Goal: Find contact information: Find contact information

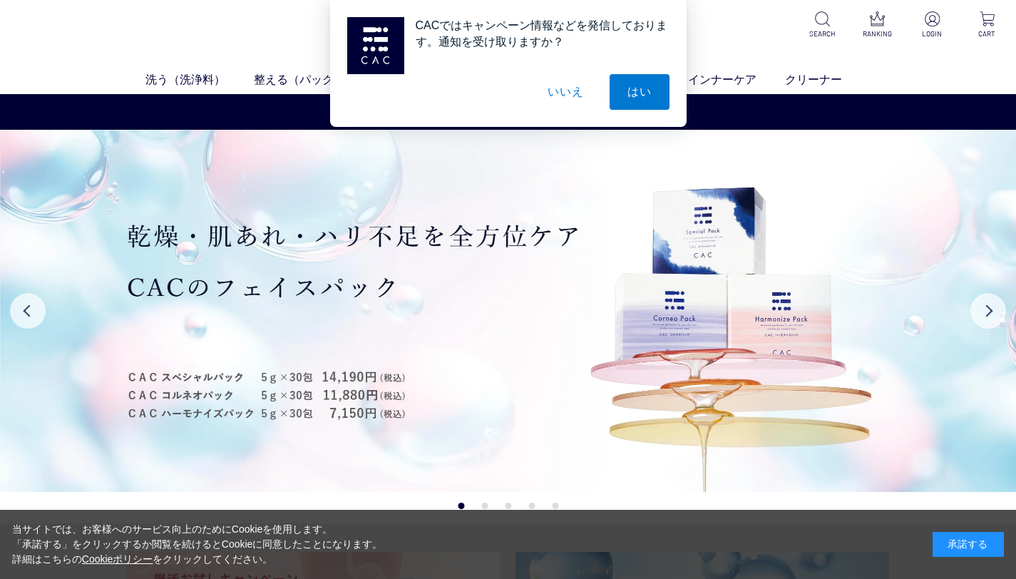
click at [592, 96] on button "いいえ" at bounding box center [565, 92] width 71 height 36
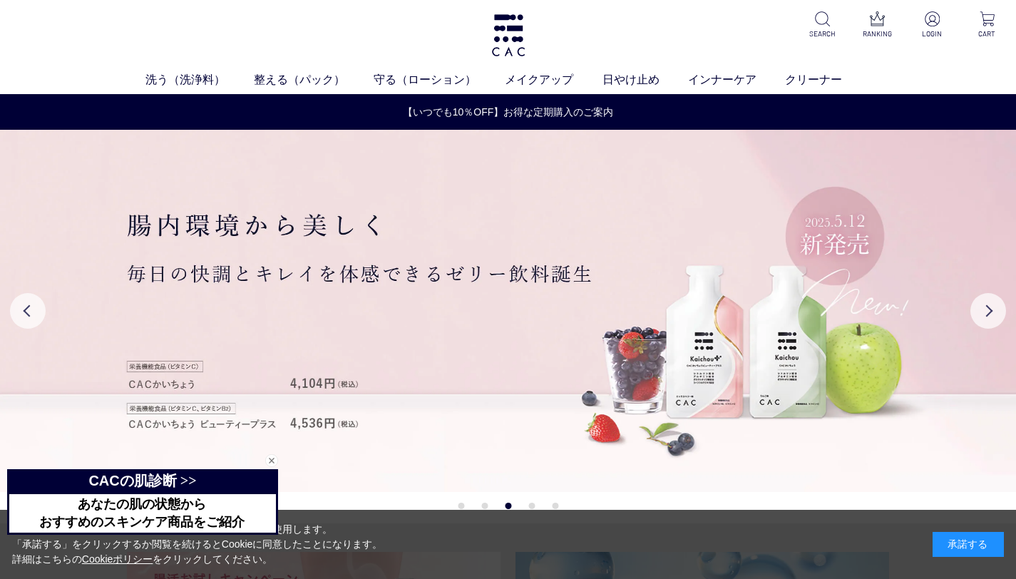
click at [586, 31] on div "洗う（洗浄料） 液体洗浄料 パウダー洗浄料 泡洗顔料 グッズ 整える（パック） フェイスパック ヘアパック 守る（ローション） 保湿化粧水 柔軟化粧水 美容液…" at bounding box center [508, 47] width 1016 height 94
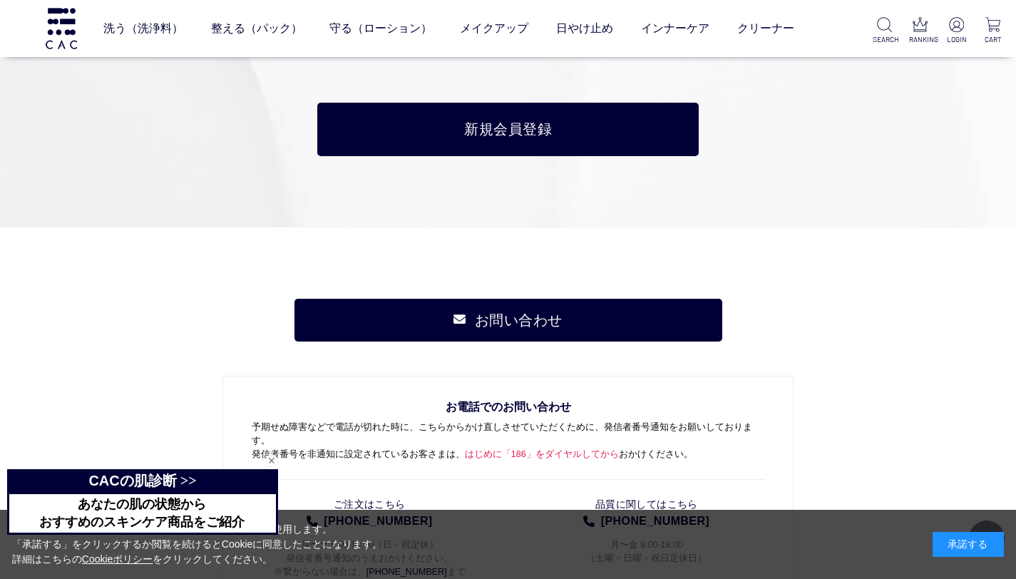
scroll to position [7255, 0]
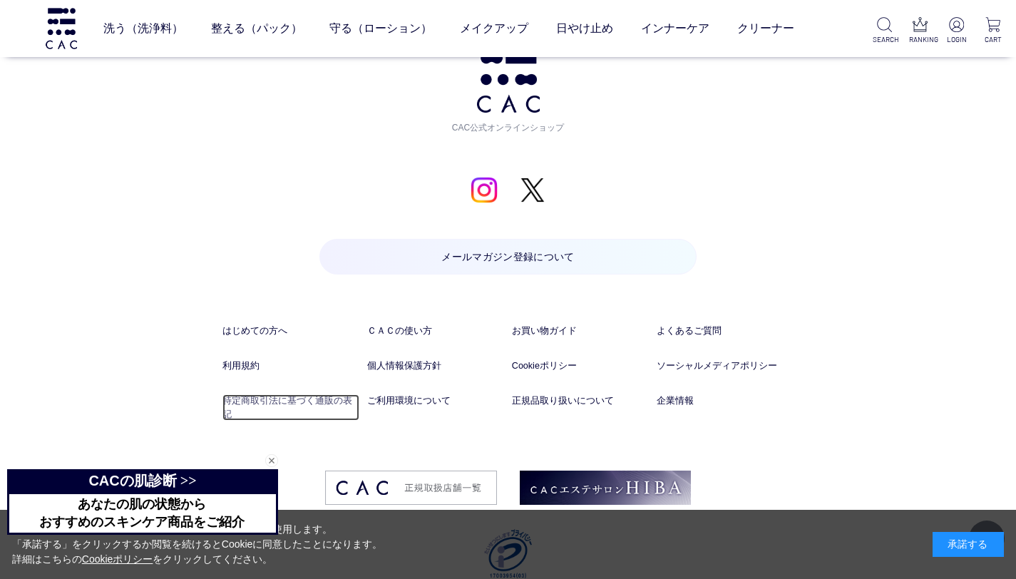
click at [296, 394] on link "特定商取引法に基づく通販の表記" at bounding box center [290, 407] width 137 height 27
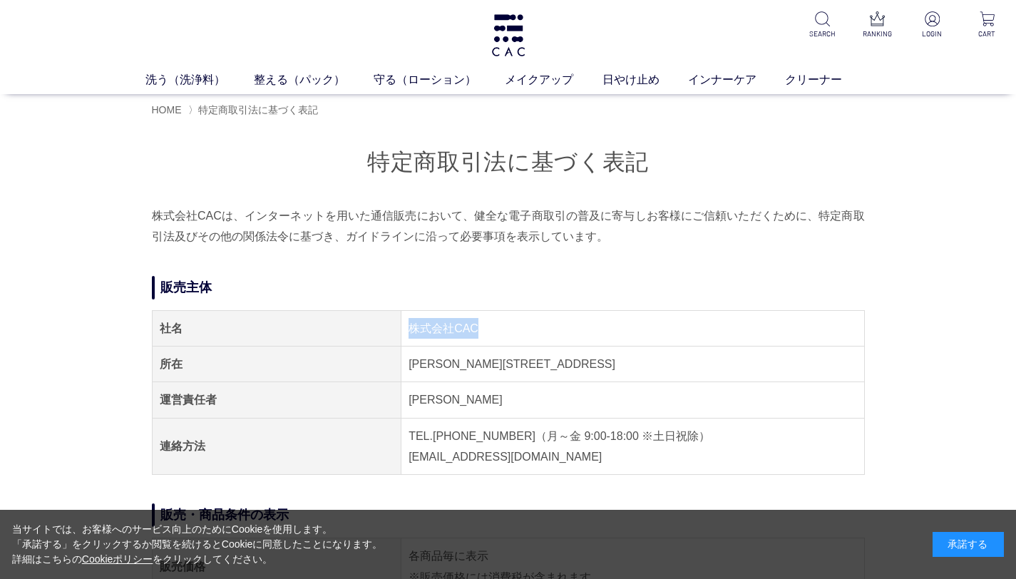
drag, startPoint x: 496, startPoint y: 328, endPoint x: 379, endPoint y: 317, distance: 117.4
click at [379, 317] on tr "社名 株式会社CAC" at bounding box center [508, 328] width 712 height 36
copy tr "社名 株式会社CAC"
click at [511, 44] on img at bounding box center [508, 35] width 37 height 42
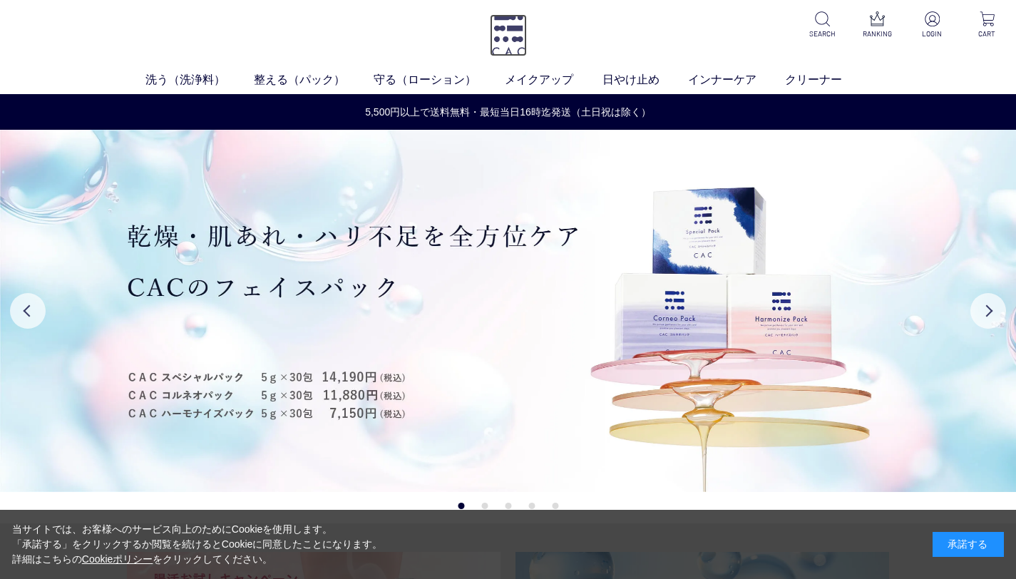
click at [512, 46] on img at bounding box center [508, 35] width 37 height 42
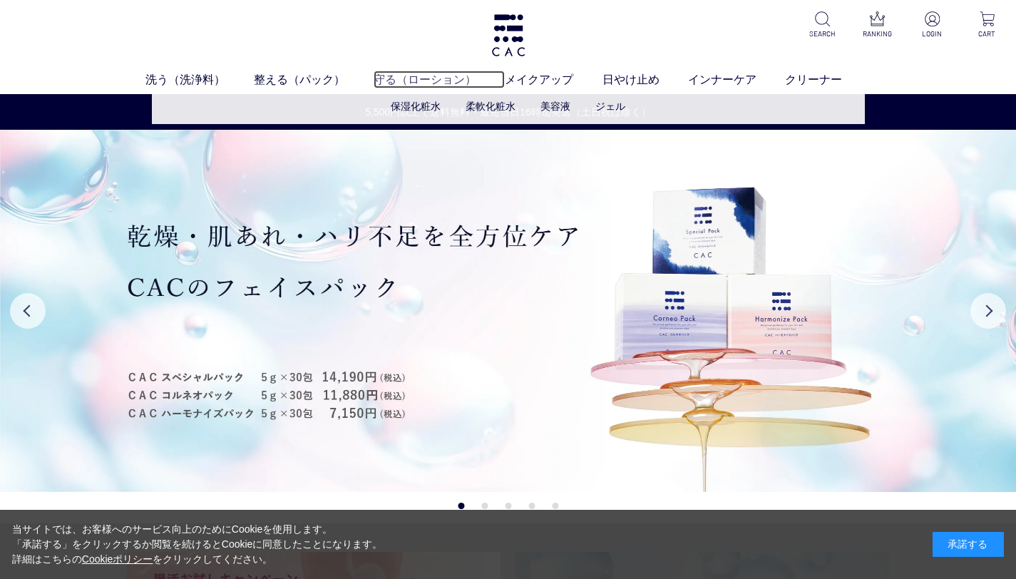
click at [401, 87] on link "守る（ローション）" at bounding box center [438, 79] width 131 height 17
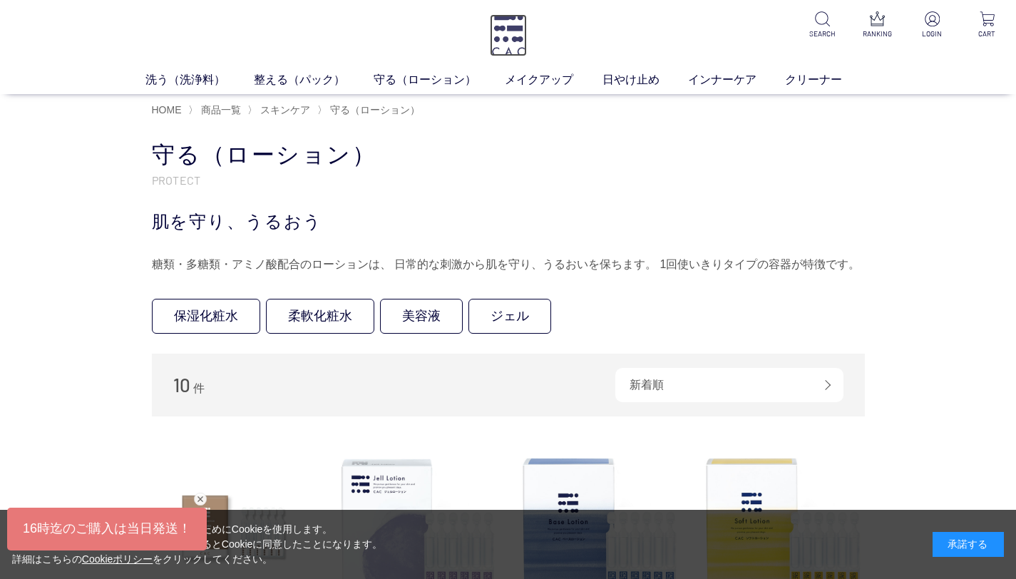
click at [498, 51] on img at bounding box center [508, 35] width 37 height 42
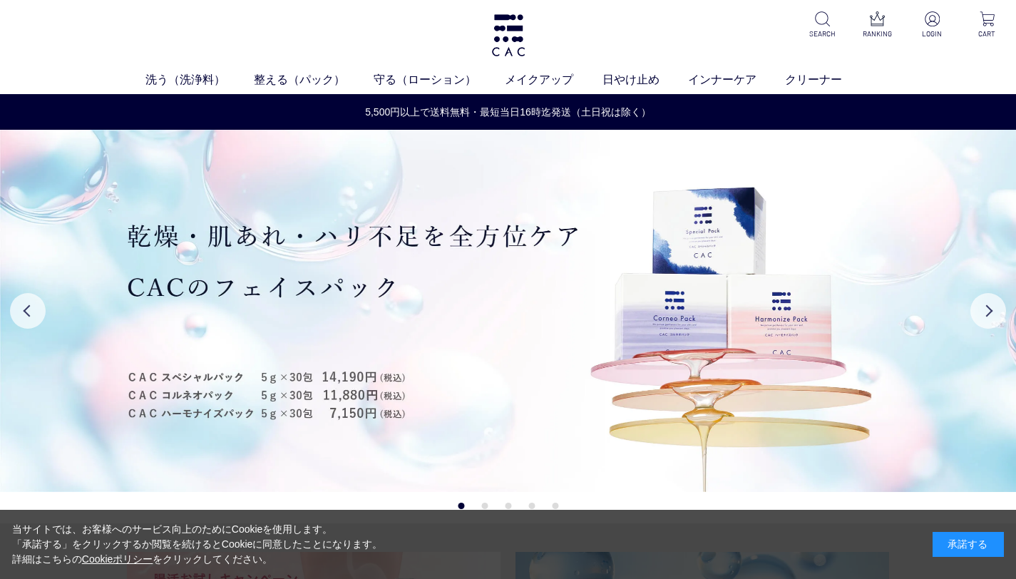
click at [659, 18] on div "洗う（洗浄料） 液体洗浄料 パウダー洗浄料 泡洗顔料 グッズ 整える（パック） フェイスパック ヘアパック 守る（ローション） 保湿化粧水 柔軟化粧水 美容液…" at bounding box center [508, 47] width 1016 height 94
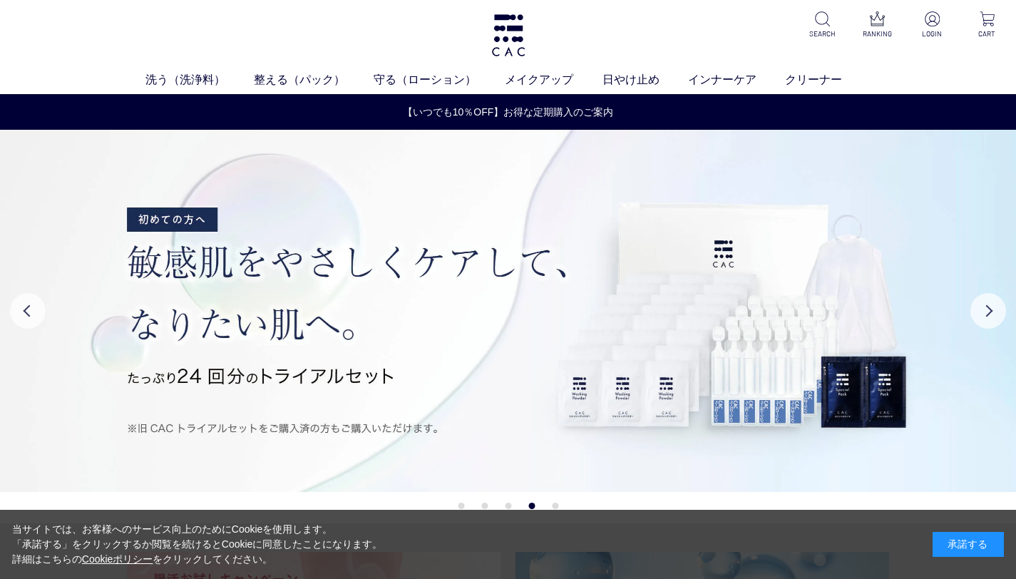
click at [408, 51] on div "洗う（洗浄料） 液体洗浄料 パウダー洗浄料 泡洗顔料 グッズ 整える（パック） フェイスパック ヘアパック 守る（ローション） 保湿化粧水 柔軟化粧水 美容液…" at bounding box center [508, 47] width 1016 height 94
